Goal: Transaction & Acquisition: Purchase product/service

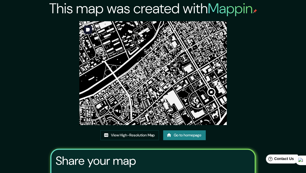
click at [156, 46] on img at bounding box center [152, 73] width 147 height 104
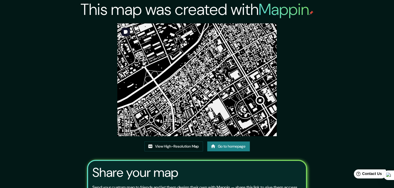
click at [200, 95] on img at bounding box center [196, 79] width 159 height 113
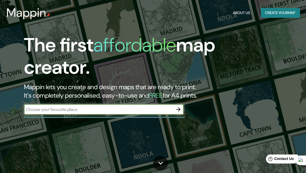
click at [97, 112] on input "text" at bounding box center [98, 110] width 149 height 6
click at [69, 108] on input "text" at bounding box center [98, 110] width 149 height 6
click at [113, 109] on input "text" at bounding box center [98, 110] width 149 height 6
type input "ensanche la paz santo domingo"
click at [180, 110] on icon "button" at bounding box center [178, 109] width 6 height 6
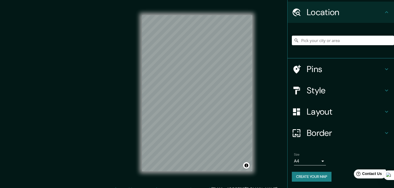
scroll to position [15, 0]
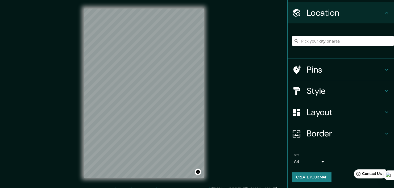
click at [305, 40] on input "Pick your city or area" at bounding box center [343, 41] width 102 height 10
click at [305, 36] on input "República Dominicana" at bounding box center [343, 41] width 102 height 10
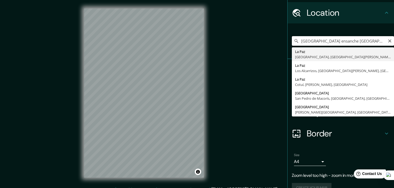
click at [305, 42] on input "República Dominicana ensanche la paz" at bounding box center [343, 41] width 102 height 10
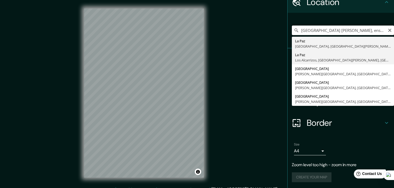
scroll to position [0, 0]
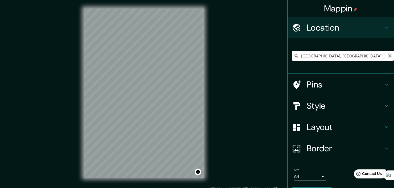
type input "La Paz, Boca Chica, Provincia Santo Domingo, República Dominicana"
click at [305, 56] on icon "Clear" at bounding box center [389, 56] width 4 height 4
click at [305, 55] on input "Pick your city or area" at bounding box center [343, 56] width 102 height 10
click at [305, 53] on input "Pick your city or area" at bounding box center [343, 56] width 102 height 10
click at [305, 58] on input "Pick your city or area" at bounding box center [343, 56] width 102 height 10
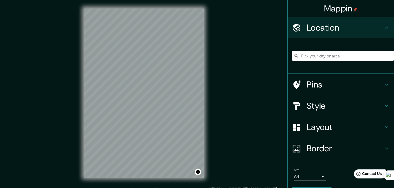
click at [305, 53] on input "Pick your city or area" at bounding box center [343, 56] width 102 height 10
click at [305, 59] on input "República Dominicana" at bounding box center [343, 56] width 102 height 10
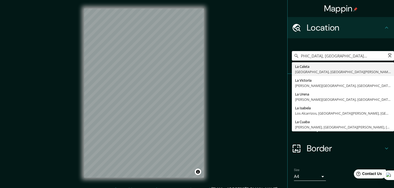
scroll to position [0, 19]
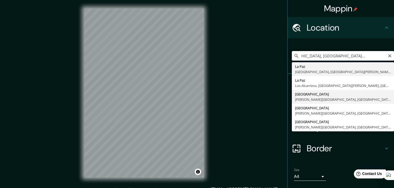
type input "Calle La Paz, Santo Domingo de Guzmán, Distrito Nacional, República Dominicana"
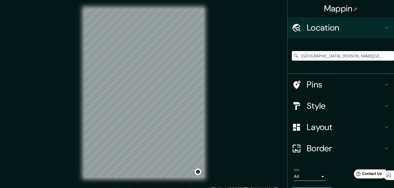
click at [83, 100] on div "© Mapbox © OpenStreetMap Improve this map" at bounding box center [144, 93] width 354 height 169
click at [305, 133] on div "Layout" at bounding box center [340, 126] width 106 height 21
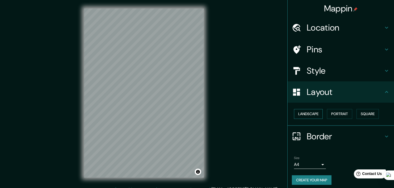
click at [305, 113] on button "Landscape" at bounding box center [308, 114] width 29 height 10
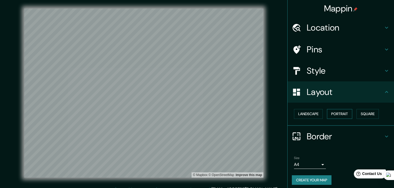
click at [305, 112] on button "Portrait" at bounding box center [339, 114] width 25 height 10
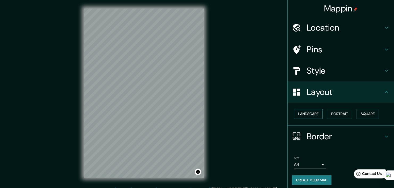
click at [305, 112] on button "Landscape" at bounding box center [308, 114] width 29 height 10
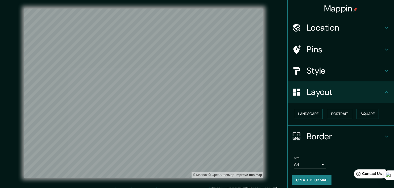
click at [305, 132] on h4 "Border" at bounding box center [345, 136] width 77 height 11
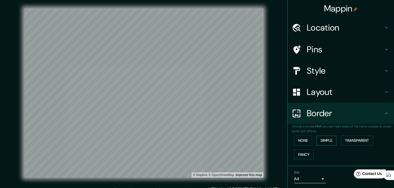
click at [305, 139] on button "Simple" at bounding box center [326, 141] width 20 height 10
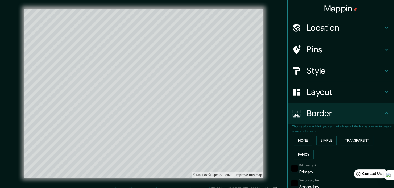
click at [299, 142] on button "None" at bounding box center [303, 141] width 18 height 10
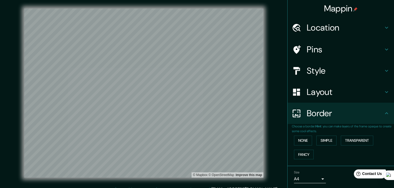
click at [305, 84] on div "Layout" at bounding box center [340, 91] width 106 height 21
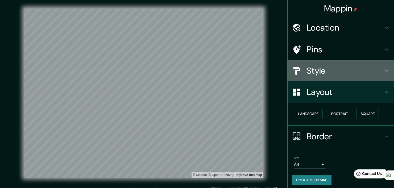
click at [305, 73] on h4 "Style" at bounding box center [345, 70] width 77 height 11
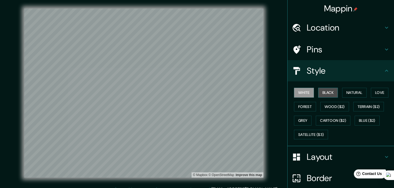
click at [305, 93] on button "Black" at bounding box center [328, 93] width 20 height 10
click at [297, 93] on button "White" at bounding box center [304, 93] width 20 height 10
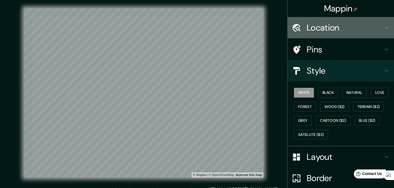
click at [305, 35] on div "Location" at bounding box center [340, 27] width 106 height 21
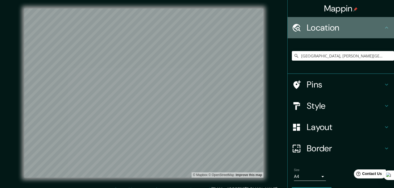
click at [305, 35] on div "Location" at bounding box center [340, 27] width 106 height 21
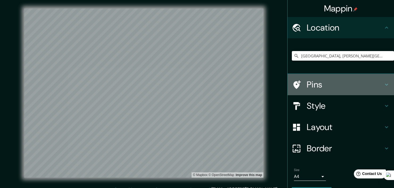
click at [305, 86] on h4 "Pins" at bounding box center [345, 84] width 77 height 11
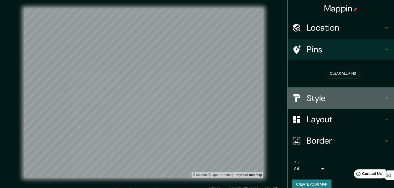
click at [305, 94] on h4 "Style" at bounding box center [345, 98] width 77 height 11
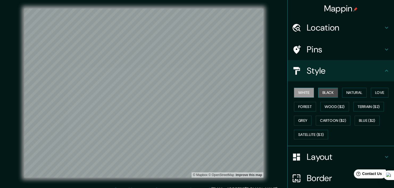
click at [305, 92] on button "Black" at bounding box center [328, 93] width 20 height 10
click at [304, 90] on button "White" at bounding box center [304, 93] width 20 height 10
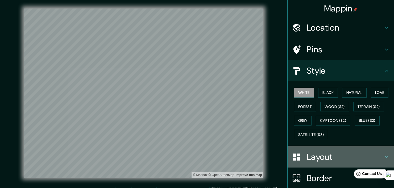
click at [305, 159] on h4 "Layout" at bounding box center [345, 157] width 77 height 11
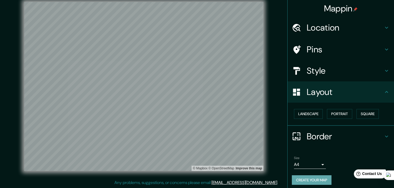
click at [305, 173] on button "Create your map" at bounding box center [312, 180] width 40 height 10
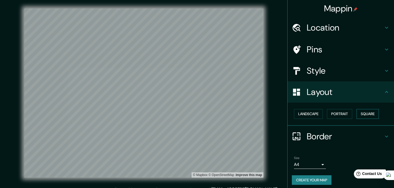
click at [305, 114] on button "Square" at bounding box center [367, 114] width 22 height 10
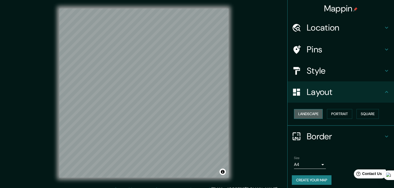
click at [305, 111] on button "Landscape" at bounding box center [308, 114] width 29 height 10
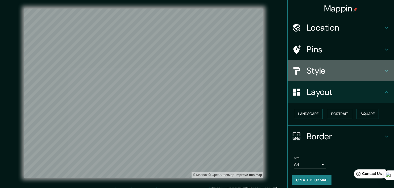
click at [305, 66] on h4 "Style" at bounding box center [345, 70] width 77 height 11
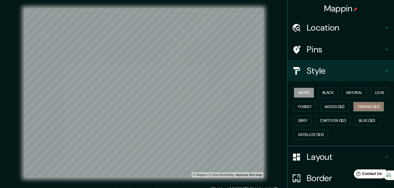
click at [305, 108] on button "Terrain ($2)" at bounding box center [368, 107] width 31 height 10
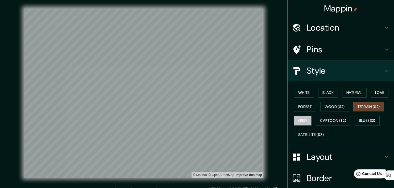
click at [297, 117] on button "Grey" at bounding box center [303, 121] width 18 height 10
click at [300, 94] on button "White" at bounding box center [304, 93] width 20 height 10
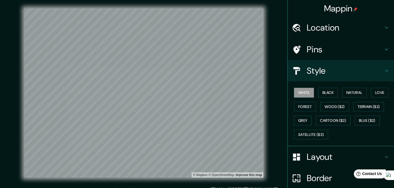
click at [305, 97] on div "White Black Natural Love Forest Wood ($2) Terrain ($2) Grey Cartoon ($2) Blue (…" at bounding box center [343, 114] width 102 height 56
click at [305, 95] on button "Natural" at bounding box center [354, 93] width 24 height 10
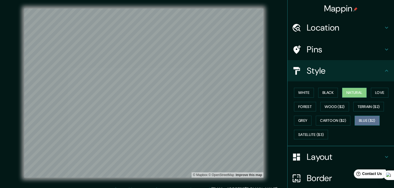
click at [305, 117] on button "Blue ($2)" at bounding box center [366, 121] width 25 height 10
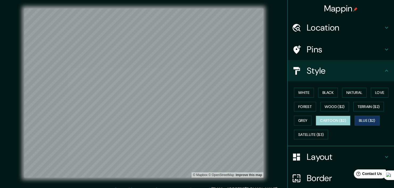
click at [305, 122] on button "Cartoon ($2)" at bounding box center [333, 121] width 35 height 10
click at [304, 120] on button "Grey" at bounding box center [303, 121] width 18 height 10
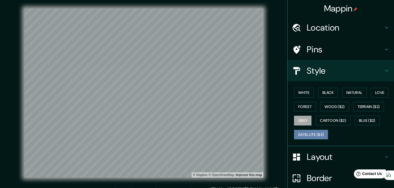
click at [305, 132] on button "Satellite ($3)" at bounding box center [311, 135] width 34 height 10
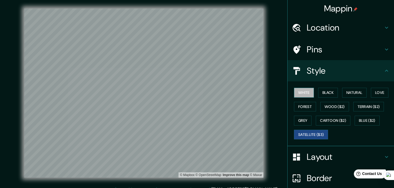
click at [296, 95] on button "White" at bounding box center [304, 93] width 20 height 10
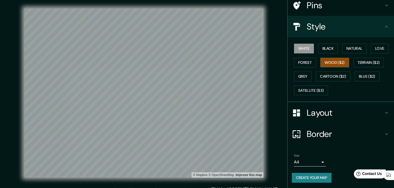
scroll to position [7, 0]
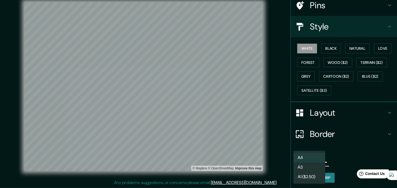
click at [305, 162] on body "Mappin Location Calle La Paz, Santo Domingo de Guzmán, Distrito Nacional, Repúb…" at bounding box center [198, 87] width 397 height 188
click at [305, 145] on div at bounding box center [198, 94] width 397 height 188
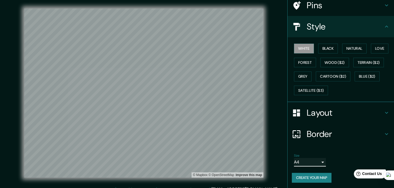
scroll to position [0, 0]
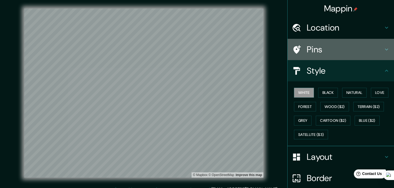
click at [305, 49] on h4 "Pins" at bounding box center [345, 49] width 77 height 11
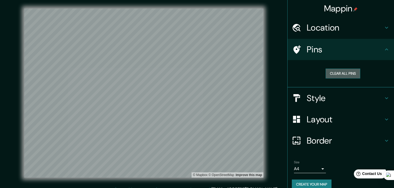
click at [305, 74] on button "Clear all pins" at bounding box center [342, 74] width 35 height 10
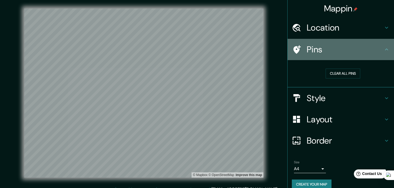
click at [305, 53] on h4 "Pins" at bounding box center [345, 49] width 77 height 11
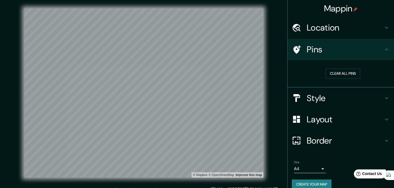
click at [305, 173] on button "Create your map" at bounding box center [312, 184] width 40 height 10
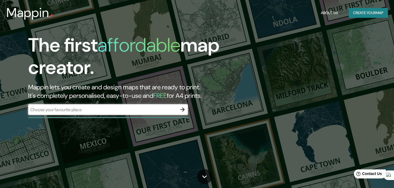
click at [81, 104] on div "​" at bounding box center [107, 109] width 159 height 11
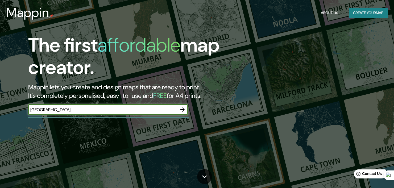
type input "[GEOGRAPHIC_DATA]"
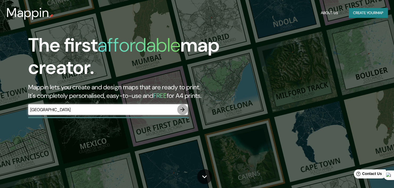
click at [184, 109] on icon "button" at bounding box center [182, 109] width 6 height 6
